Goal: Transaction & Acquisition: Purchase product/service

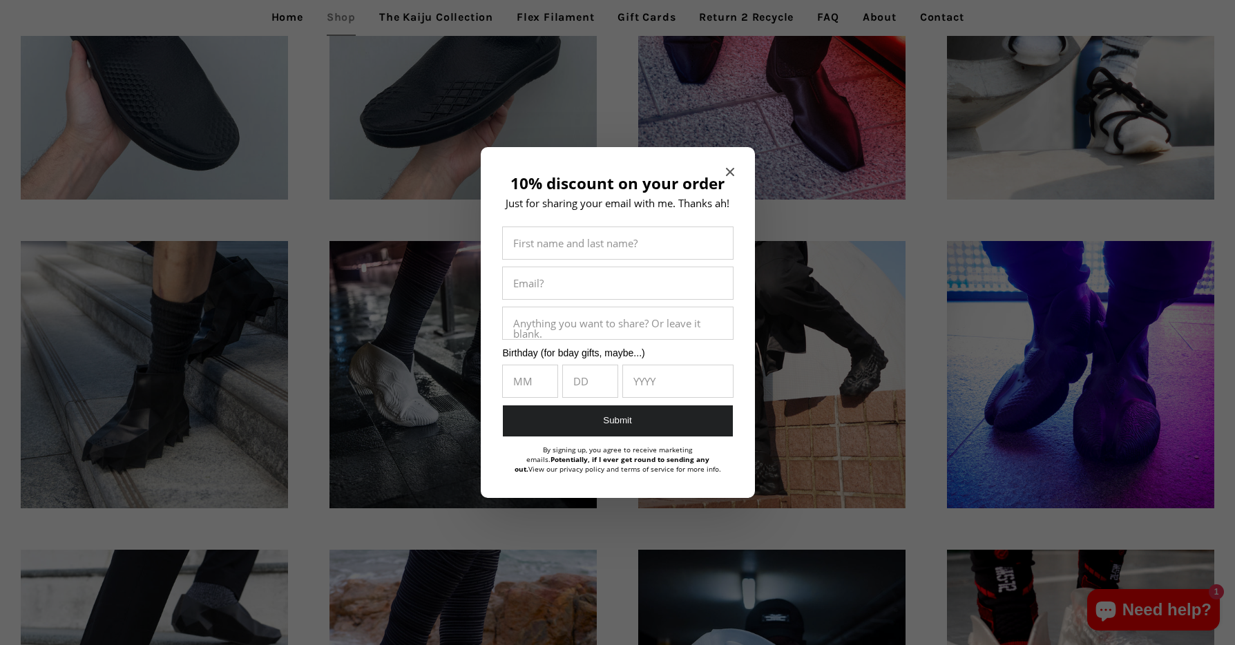
scroll to position [896, 0]
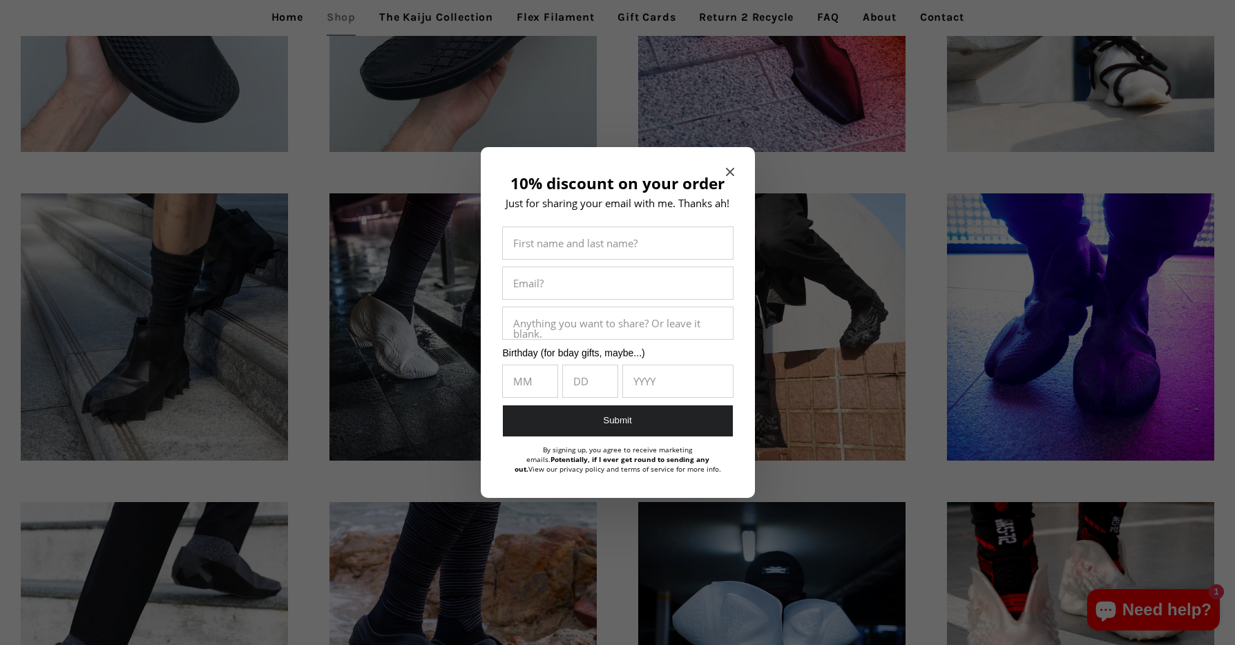
click at [730, 171] on icon "Close modal" at bounding box center [729, 172] width 8 height 8
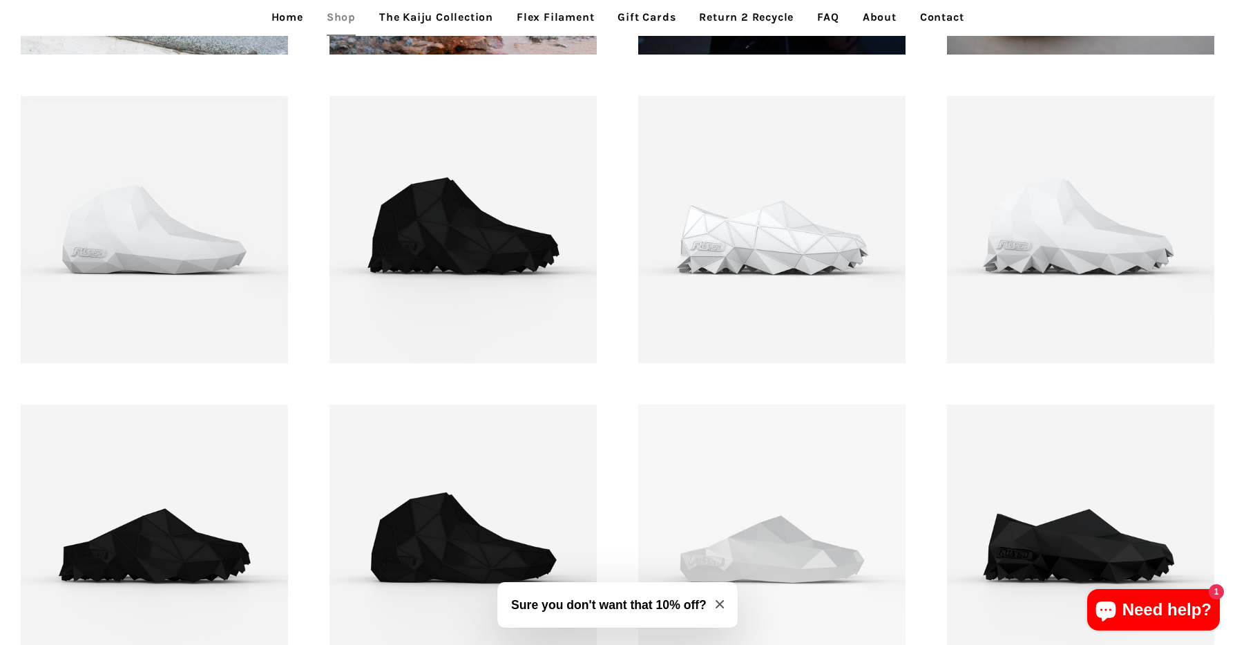
scroll to position [1616, 0]
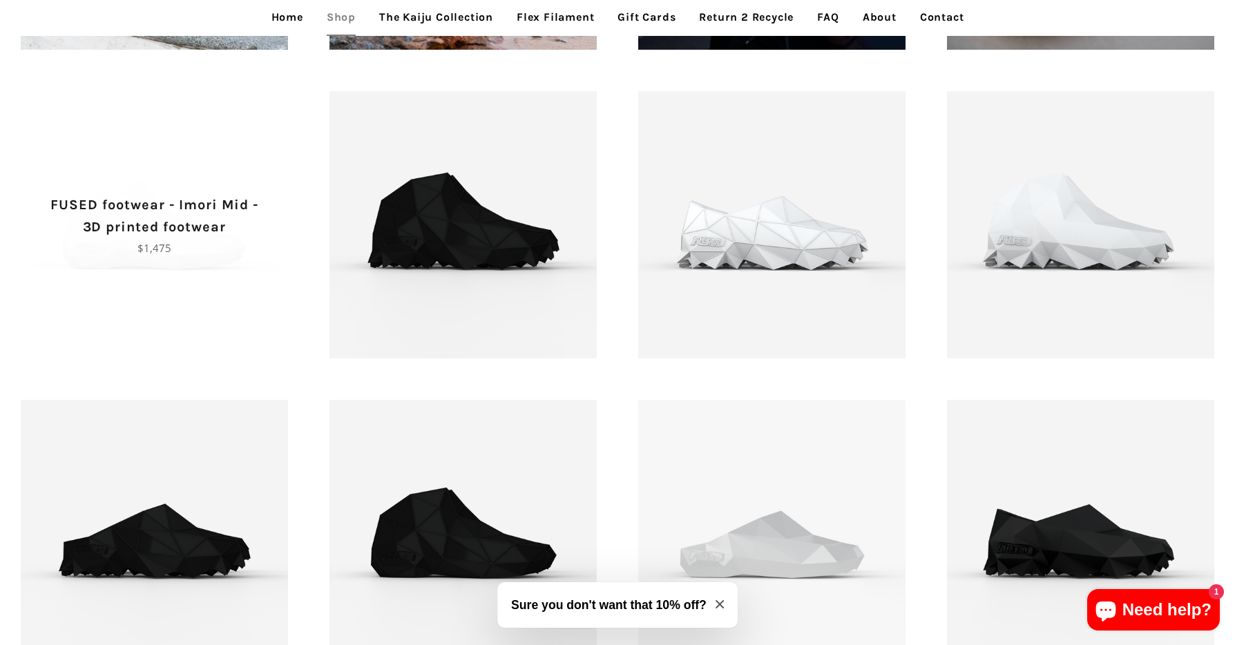
click at [166, 241] on p "Regular price $1,475" at bounding box center [154, 248] width 219 height 17
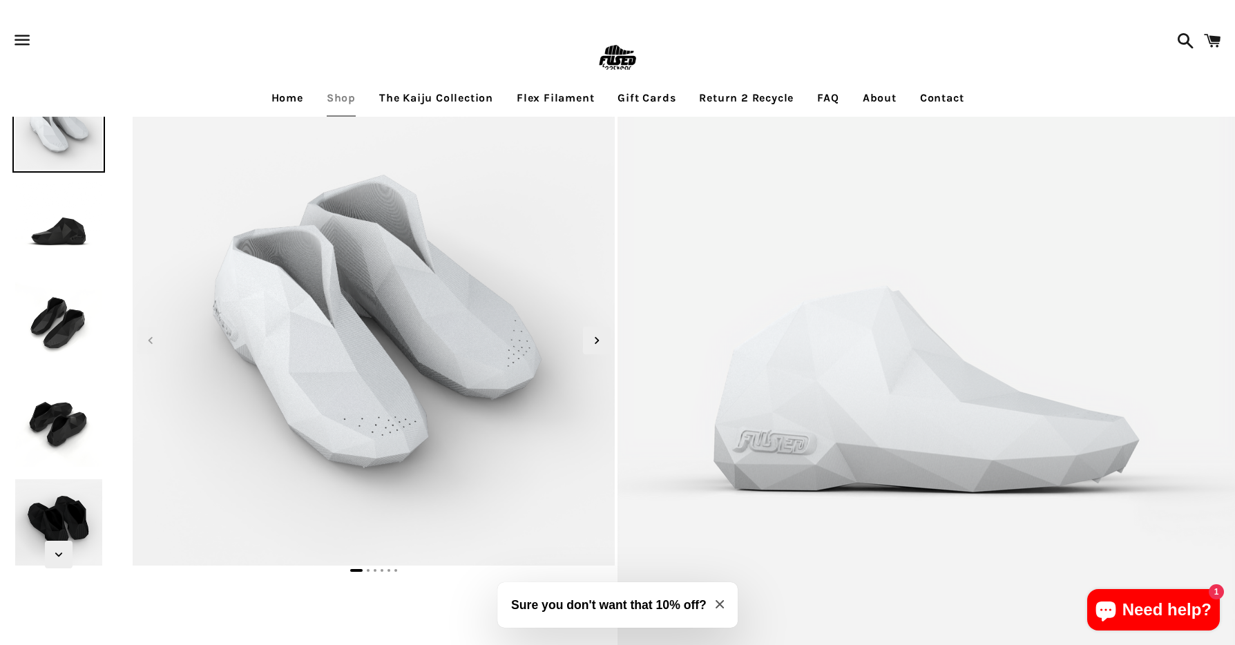
click at [843, 43] on link at bounding box center [618, 58] width 814 height 45
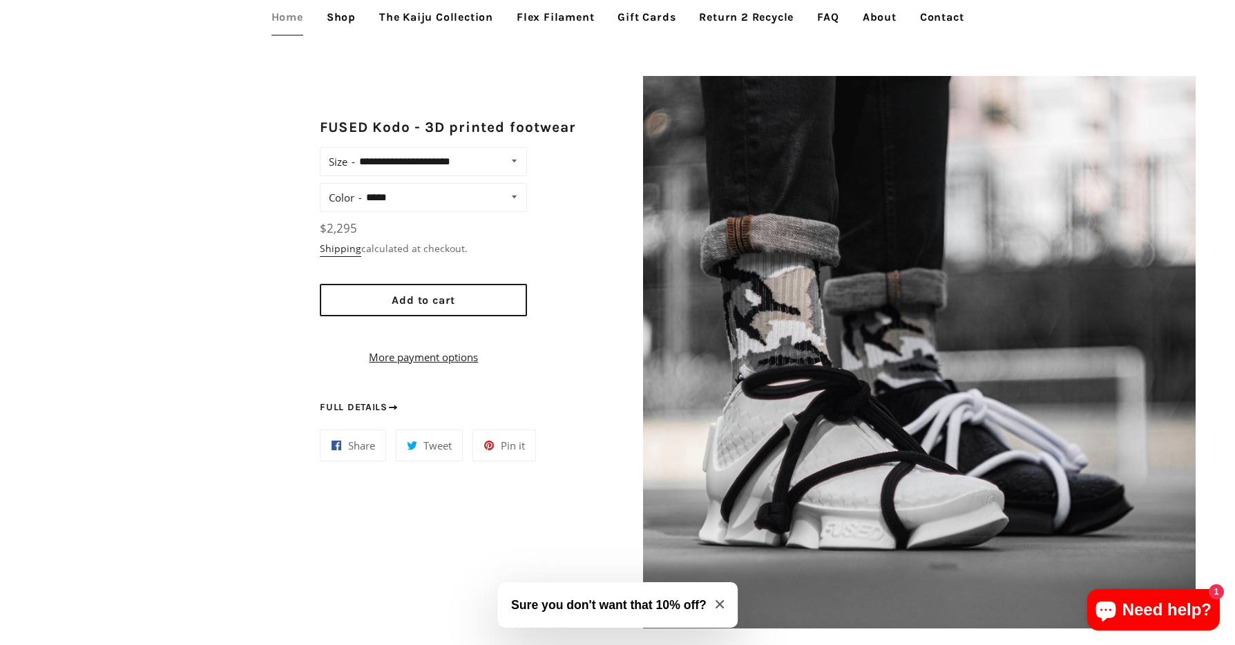
scroll to position [1113, 0]
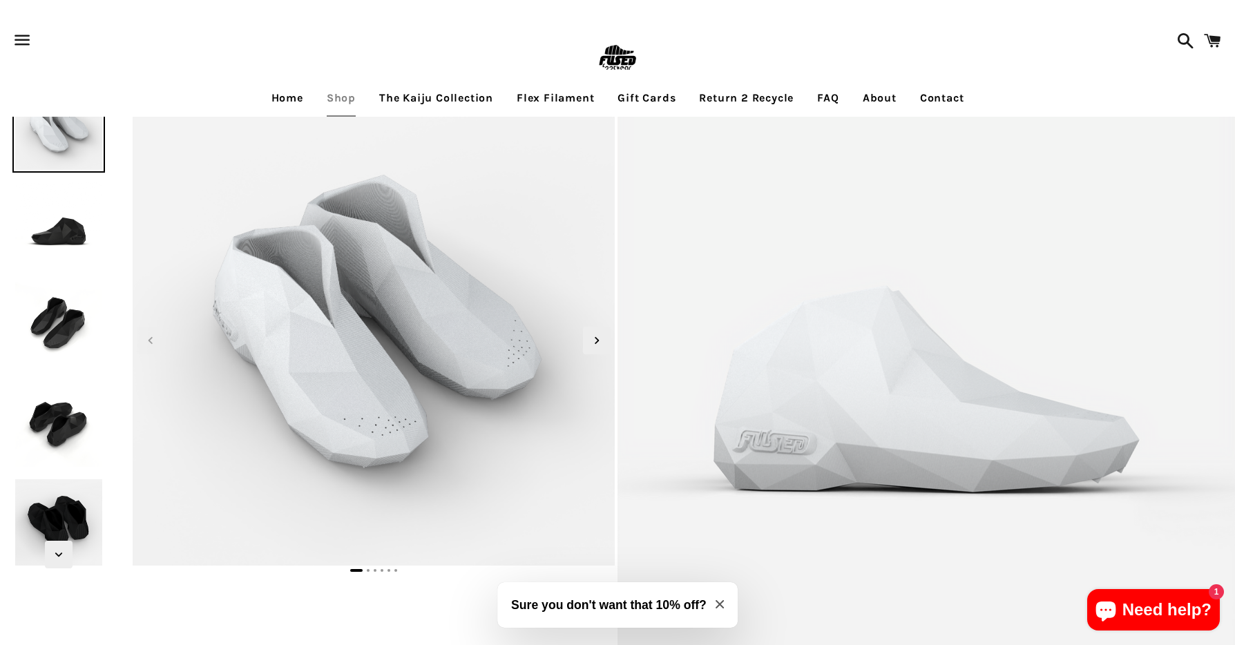
click at [51, 237] on img at bounding box center [58, 226] width 92 height 92
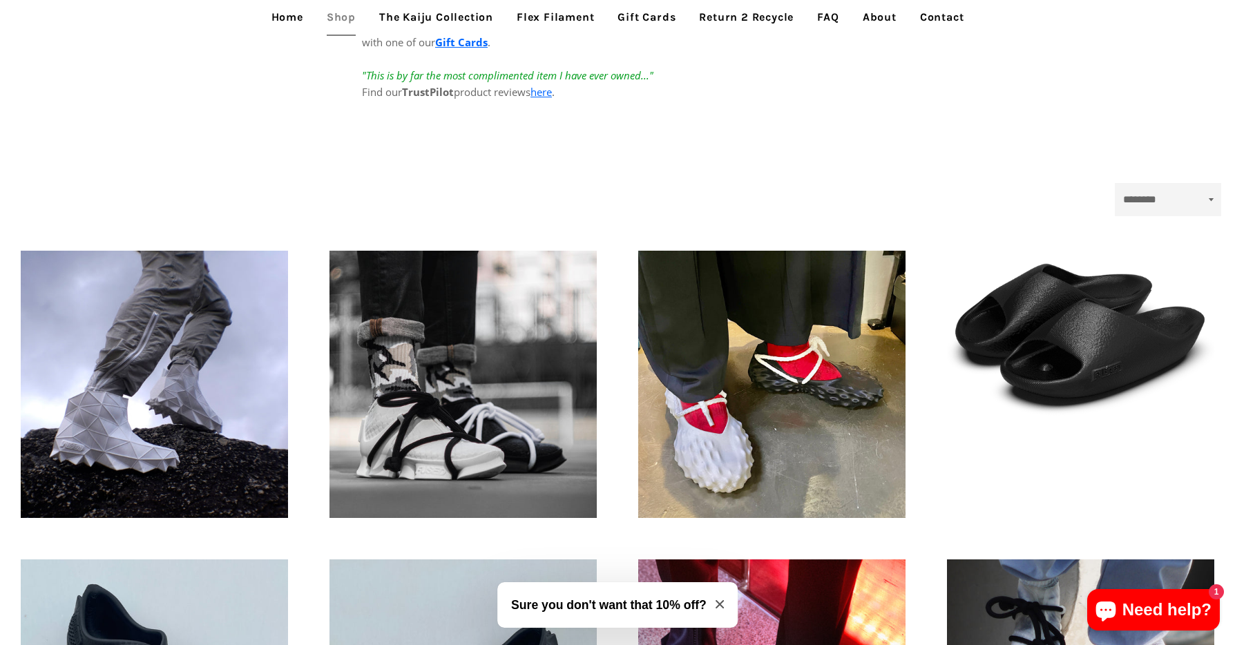
scroll to position [238, 0]
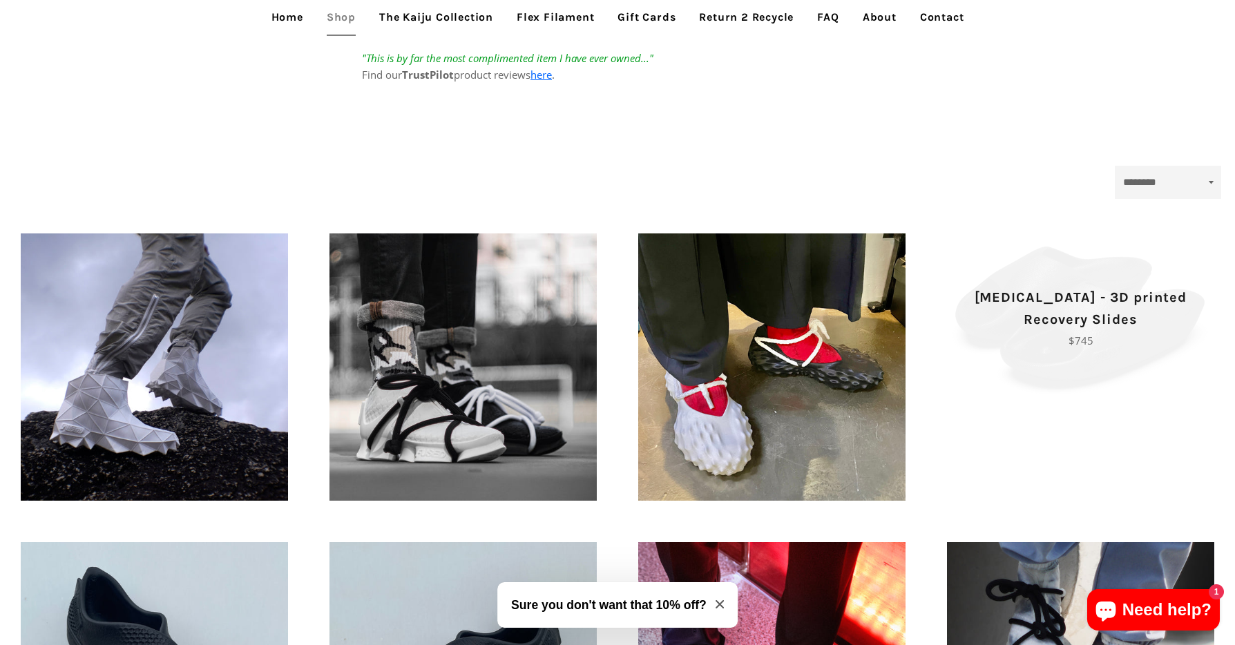
click at [1074, 367] on span "Tora - 3D printed Recovery Slides Regular price $745" at bounding box center [1080, 318] width 267 height 169
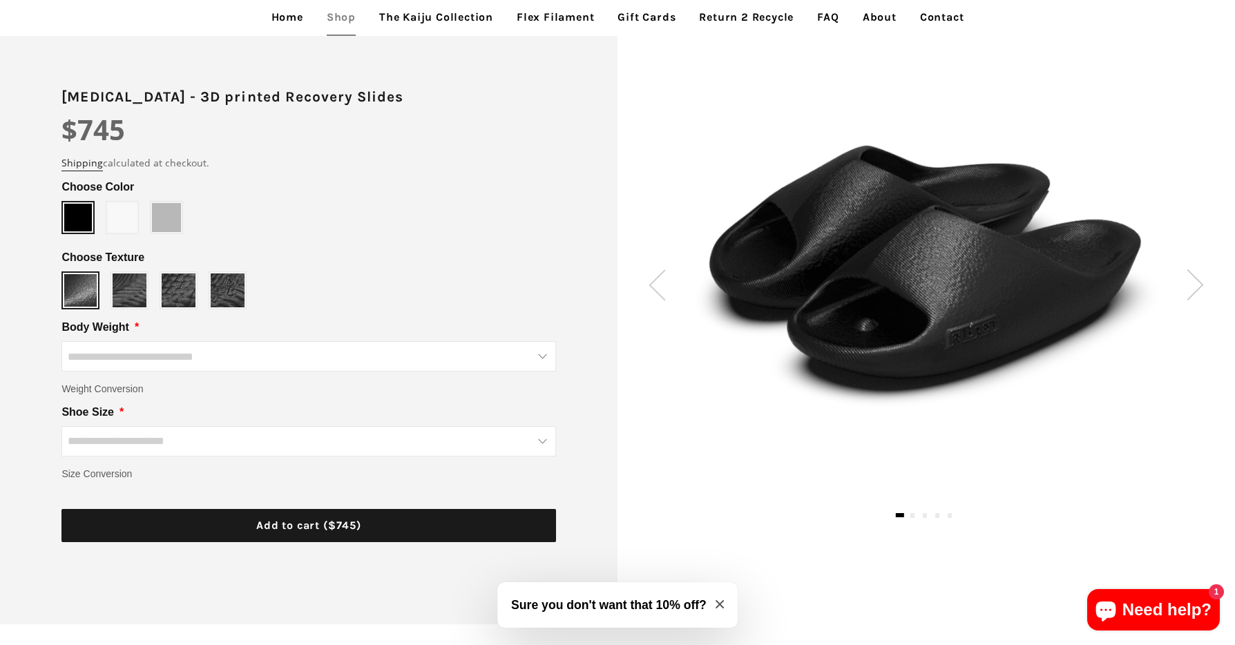
scroll to position [139, 0]
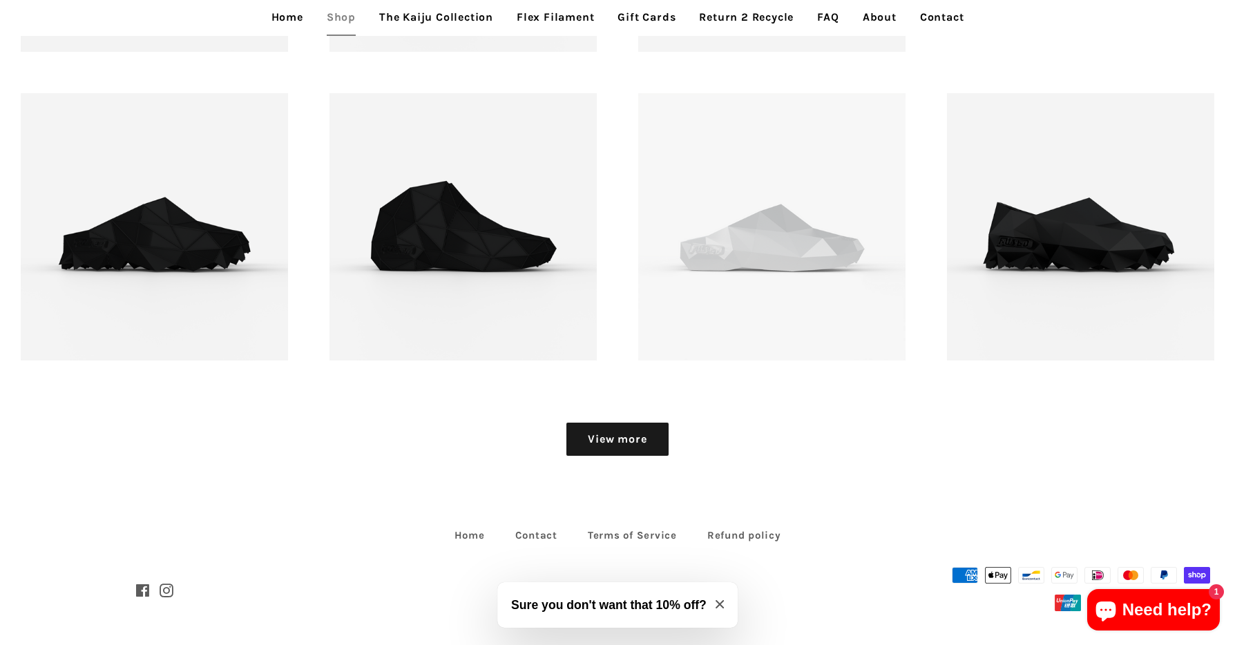
scroll to position [1927, 0]
